Goal: Task Accomplishment & Management: Manage account settings

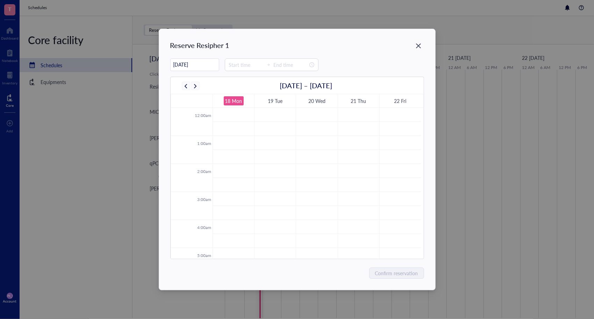
scroll to position [169, 0]
click at [417, 46] on icon "Close" at bounding box center [418, 46] width 7 height 7
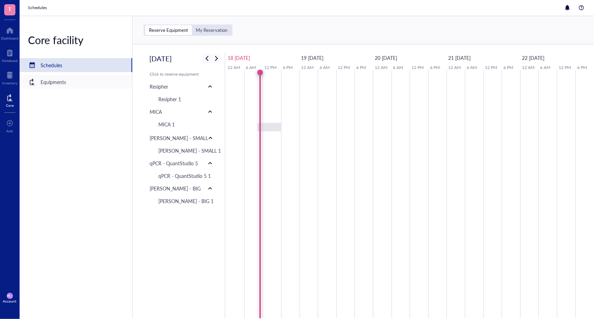
click at [91, 85] on div "Equipments" at bounding box center [76, 82] width 113 height 14
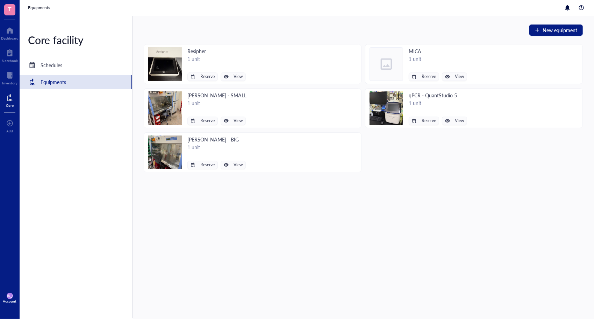
click at [197, 59] on div "1 unit" at bounding box center [216, 59] width 58 height 8
click at [234, 74] on span "View" at bounding box center [238, 76] width 9 height 5
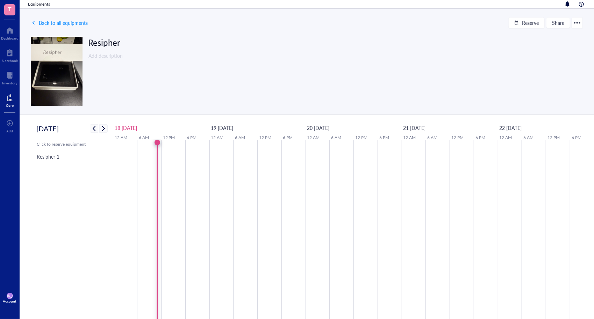
click at [577, 22] on div at bounding box center [577, 22] width 11 height 11
click at [554, 34] on div "Edit" at bounding box center [558, 36] width 40 height 8
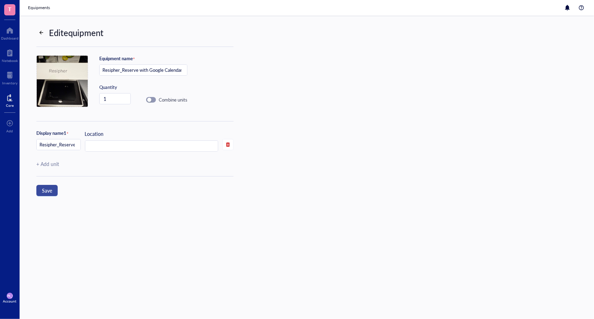
click at [51, 188] on span "Save" at bounding box center [47, 190] width 10 height 6
type input "Resipher"
